Goal: Navigation & Orientation: Understand site structure

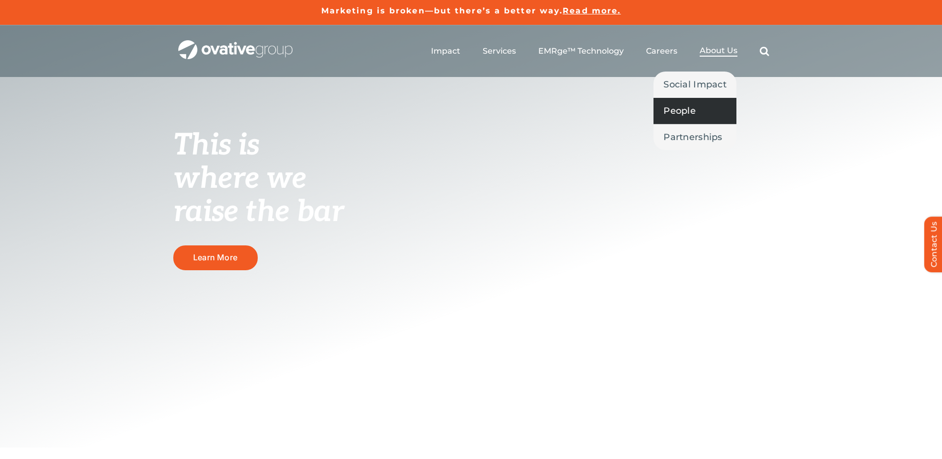
click at [691, 112] on span "People" at bounding box center [679, 111] width 32 height 14
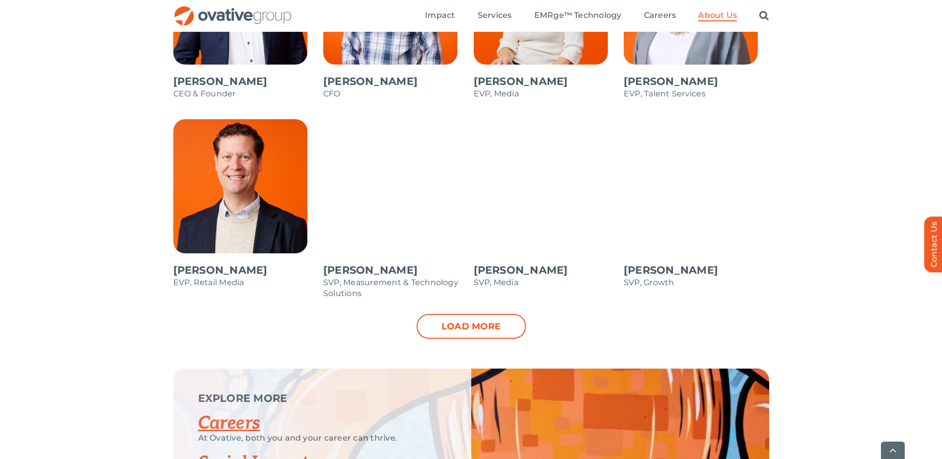
scroll to position [1010, 0]
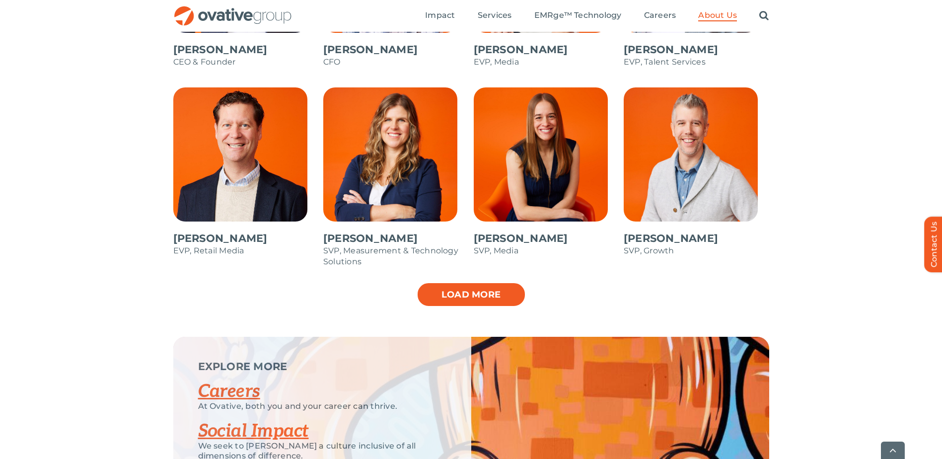
click at [485, 289] on link "Load more" at bounding box center [470, 294] width 109 height 25
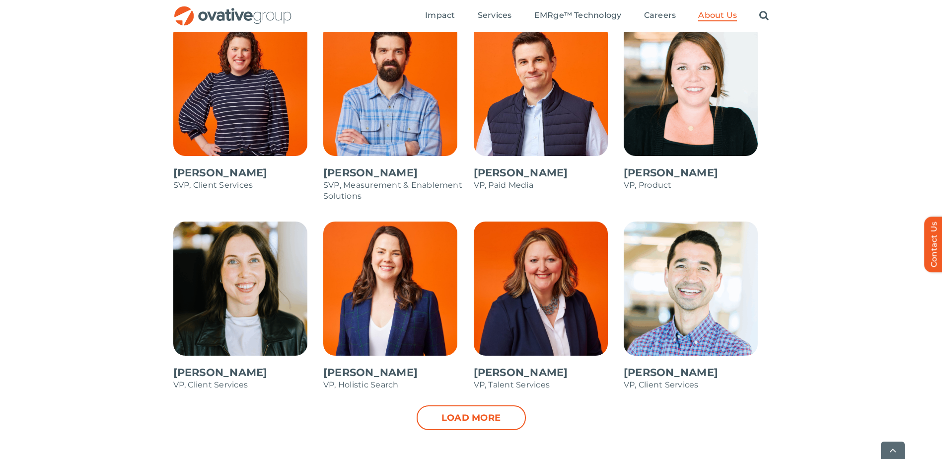
scroll to position [1285, 0]
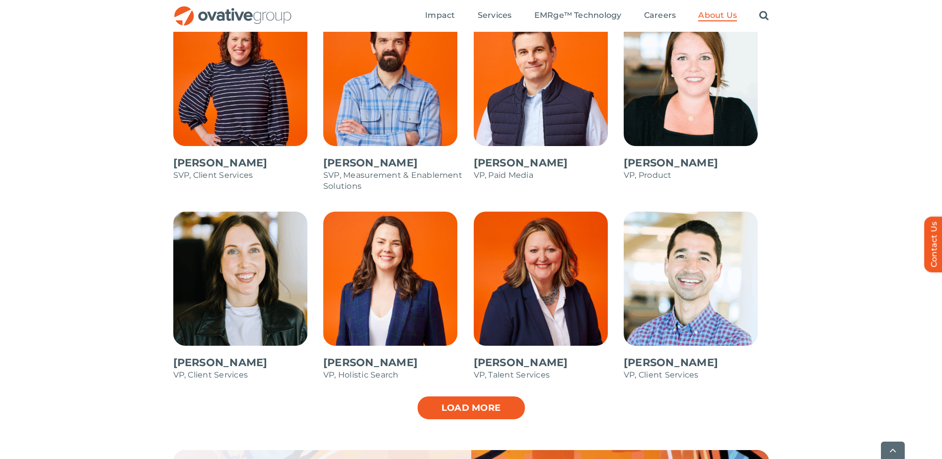
click at [488, 402] on link "Load more" at bounding box center [470, 407] width 109 height 25
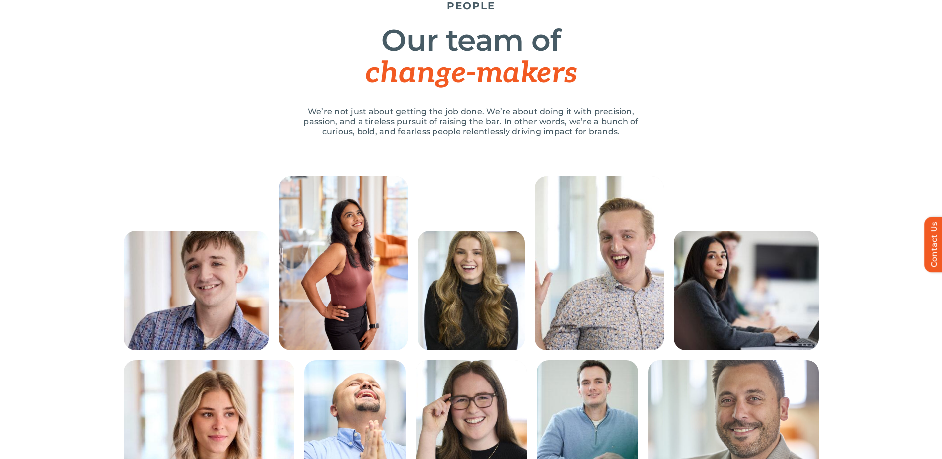
scroll to position [0, 0]
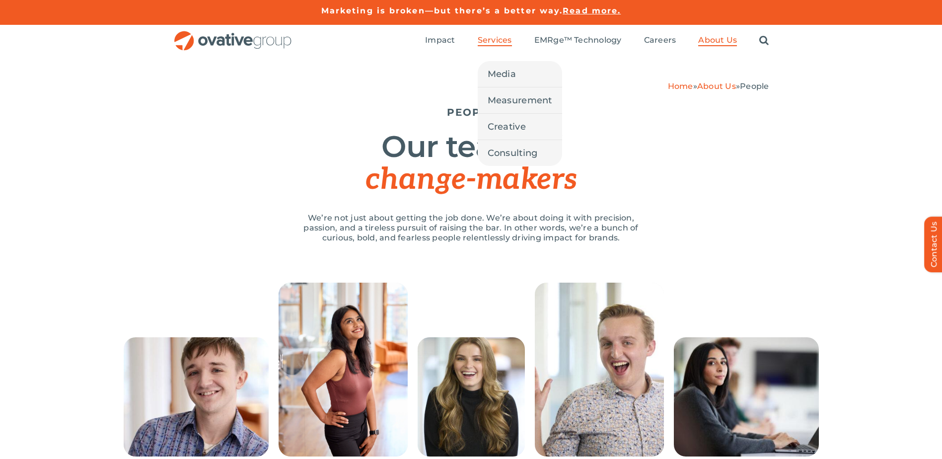
click at [504, 40] on span "Services" at bounding box center [495, 40] width 34 height 10
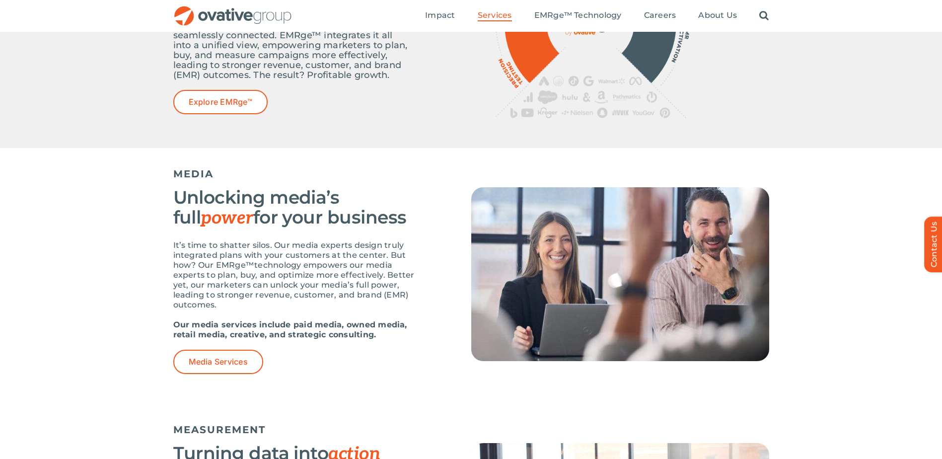
scroll to position [453, 0]
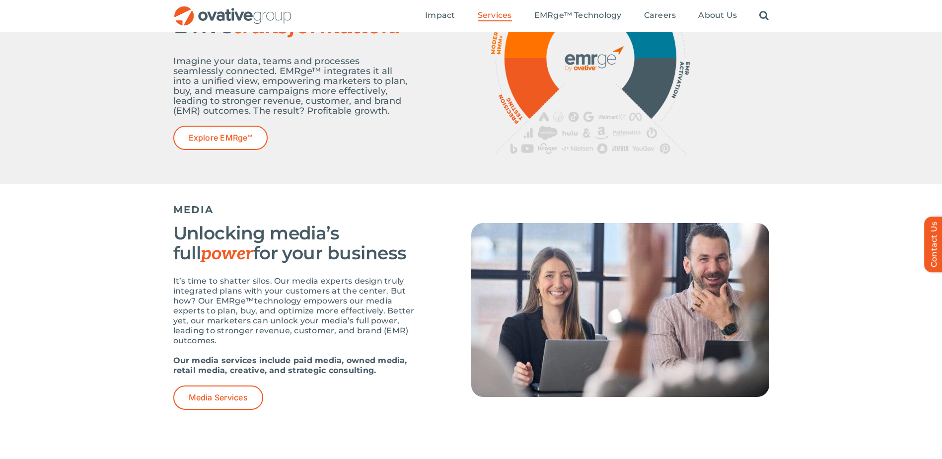
click at [198, 13] on img "OG_Full_horizontal_RGB" at bounding box center [232, 16] width 119 height 20
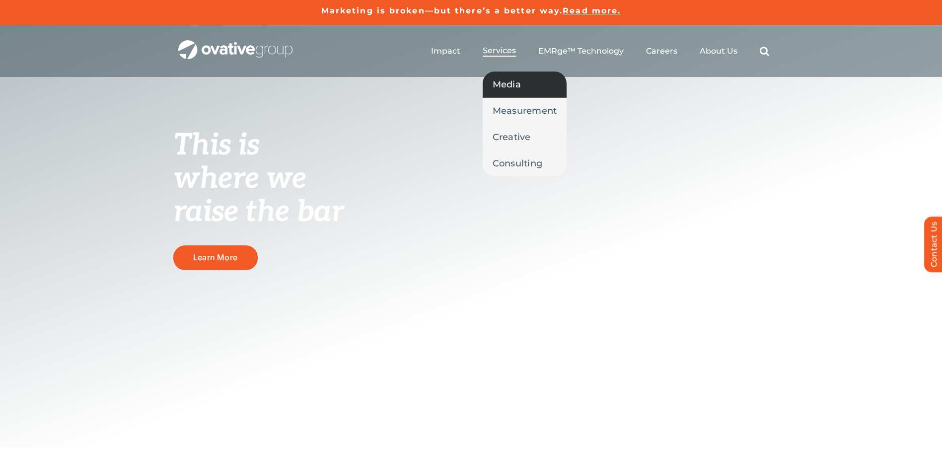
click at [517, 87] on span "Media" at bounding box center [506, 84] width 28 height 14
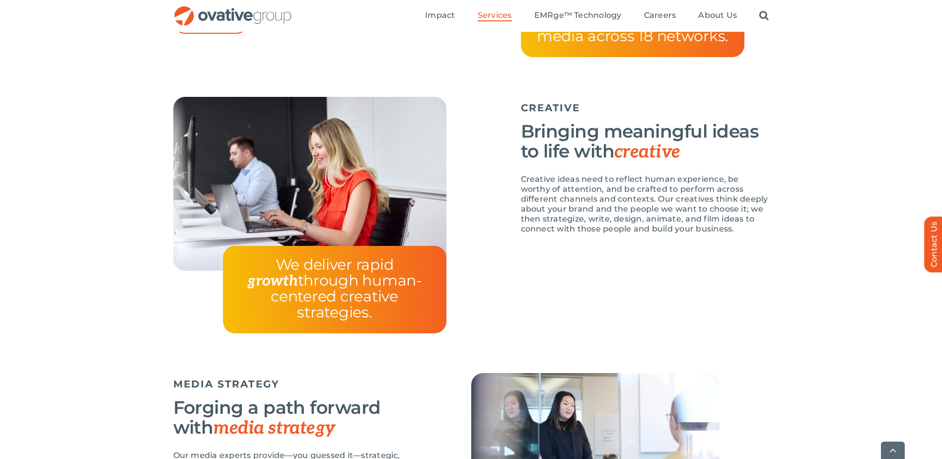
scroll to position [1561, 0]
